Goal: Task Accomplishment & Management: Use online tool/utility

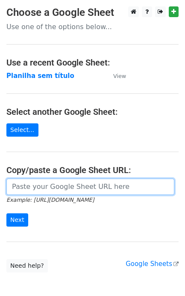
click at [77, 187] on input "url" at bounding box center [90, 186] width 168 height 16
paste input "[URL][DOMAIN_NAME]"
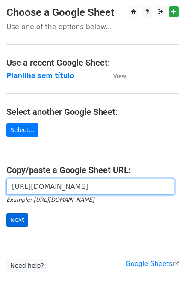
scroll to position [0, 188]
type input "[URL][DOMAIN_NAME]"
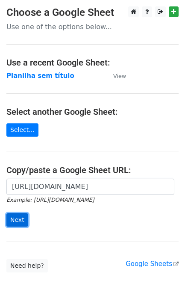
scroll to position [0, 0]
click at [16, 217] on input "Next" at bounding box center [17, 219] width 22 height 13
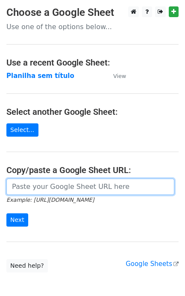
click at [71, 192] on input "url" at bounding box center [90, 186] width 168 height 16
paste input "https://docs.google.com/spreadsheets/d/11dGfEbGc57YceTrmeJPNe1kg2RUhHsyv8kR8EpL…"
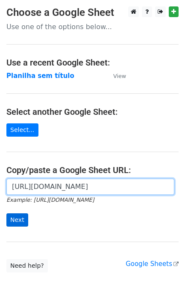
type input "https://docs.google.com/spreadsheets/d/11dGfEbGc57YceTrmeJPNe1kg2RUhHsyv8kR8EpL…"
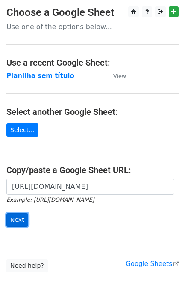
scroll to position [0, 0]
click at [18, 225] on input "Next" at bounding box center [17, 219] width 22 height 13
